Goal: Book appointment/travel/reservation

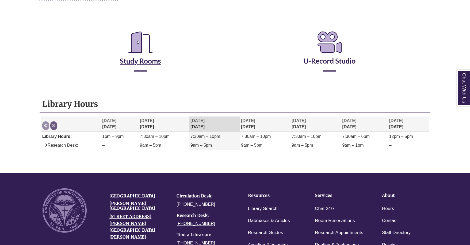
scroll to position [80, 0]
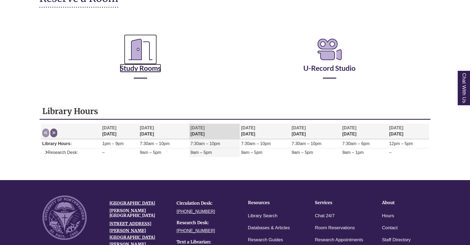
click at [140, 67] on link "Study Rooms" at bounding box center [140, 62] width 41 height 22
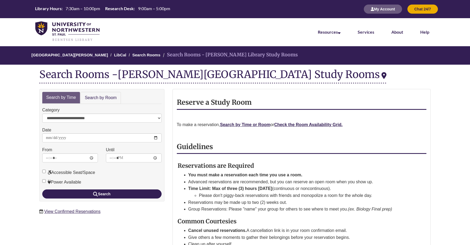
click at [298, 129] on div "Reserve a Study Room To make a reservation, Search by Time or Room or Check the…" at bounding box center [302, 205] width 250 height 212
click at [299, 124] on strong "Check the Room Availability Grid." at bounding box center [308, 125] width 69 height 5
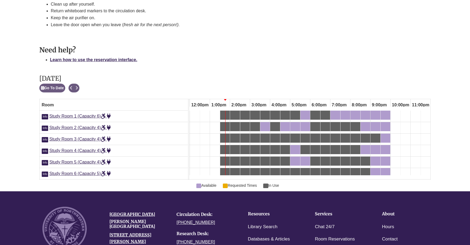
scroll to position [229, 0]
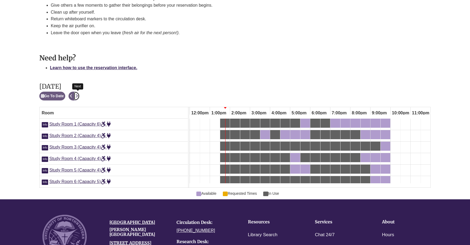
click at [76, 98] on button "Next" at bounding box center [77, 96] width 6 height 9
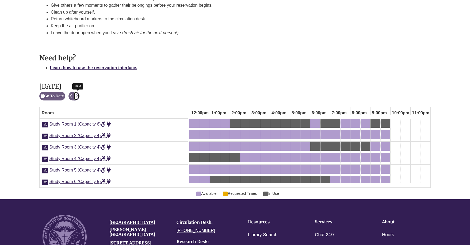
click at [78, 93] on button "Next" at bounding box center [77, 96] width 6 height 9
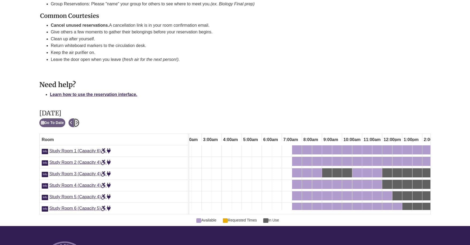
scroll to position [0, 39]
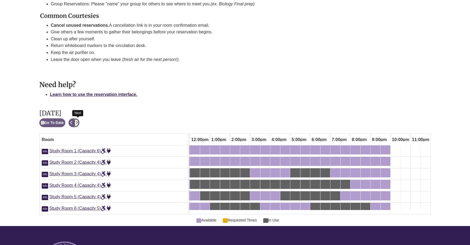
click at [78, 122] on icon "Next" at bounding box center [76, 123] width 2 height 4
